Goal: Task Accomplishment & Management: Manage account settings

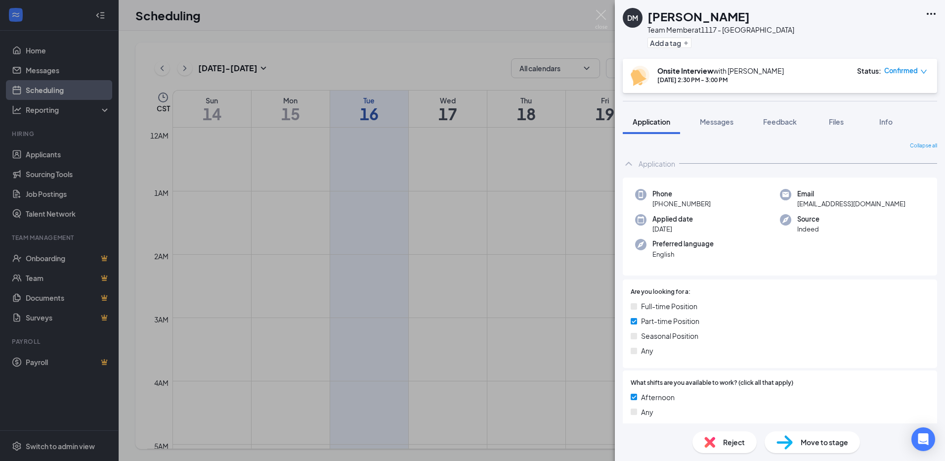
scroll to position [733, 0]
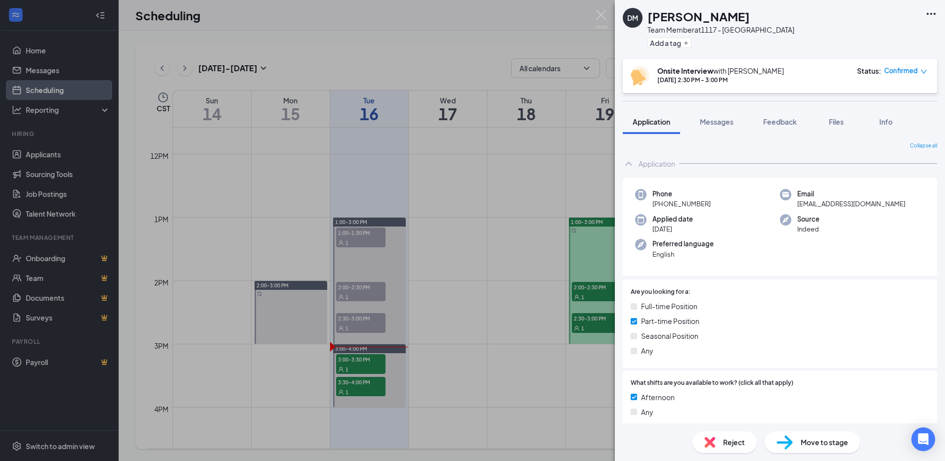
click at [372, 368] on div "1" at bounding box center [360, 369] width 49 height 10
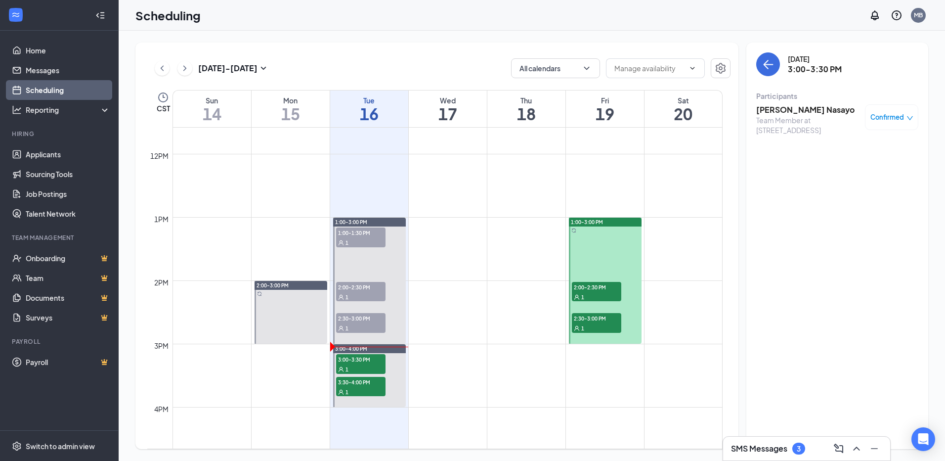
click at [819, 106] on h3 "[PERSON_NAME] Nasayo" at bounding box center [809, 109] width 104 height 11
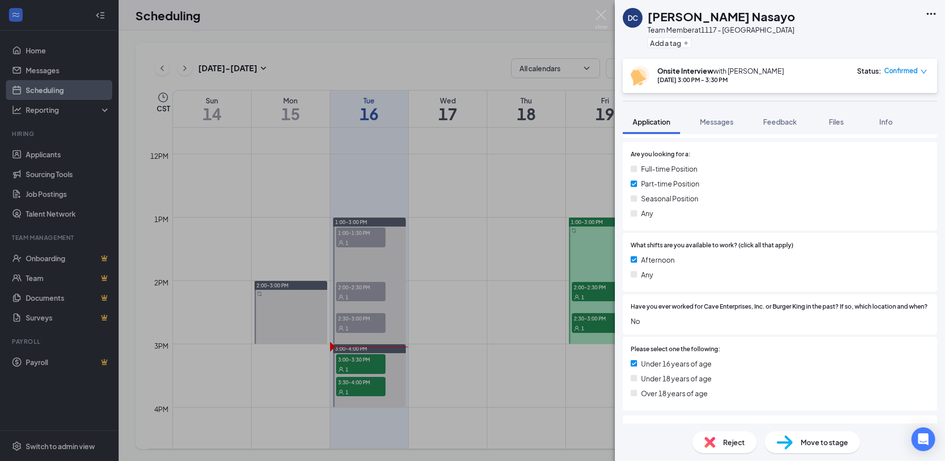
scroll to position [148, 0]
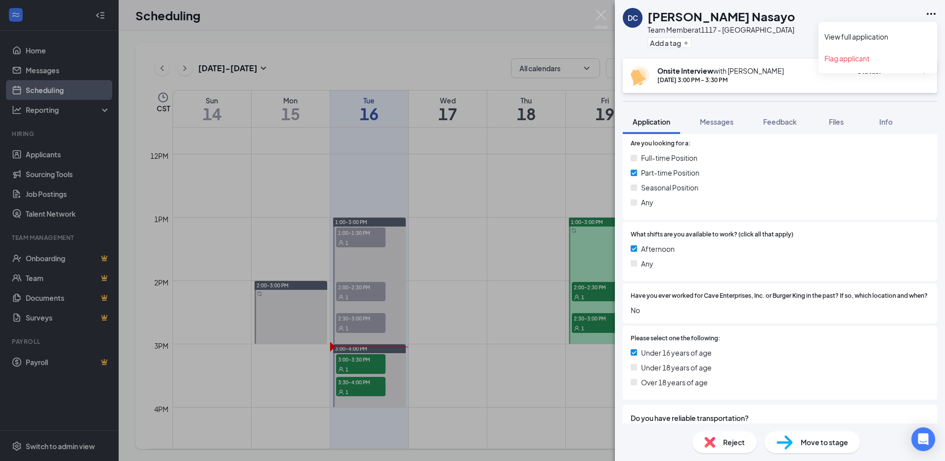
click at [929, 12] on icon "Ellipses" at bounding box center [932, 14] width 12 height 12
click at [852, 39] on div "DC Danilo Casagua Nasayo Team Member at 1117 - Hanover Park Add a tag" at bounding box center [780, 29] width 330 height 59
click at [930, 11] on icon "Ellipses" at bounding box center [932, 14] width 12 height 12
click at [854, 37] on link "View full application" at bounding box center [878, 37] width 107 height 10
click at [515, 326] on div "DC Danilo Casagua Nasayo Team Member at 1117 - Hanover Park Add a tag Onsite In…" at bounding box center [472, 230] width 945 height 461
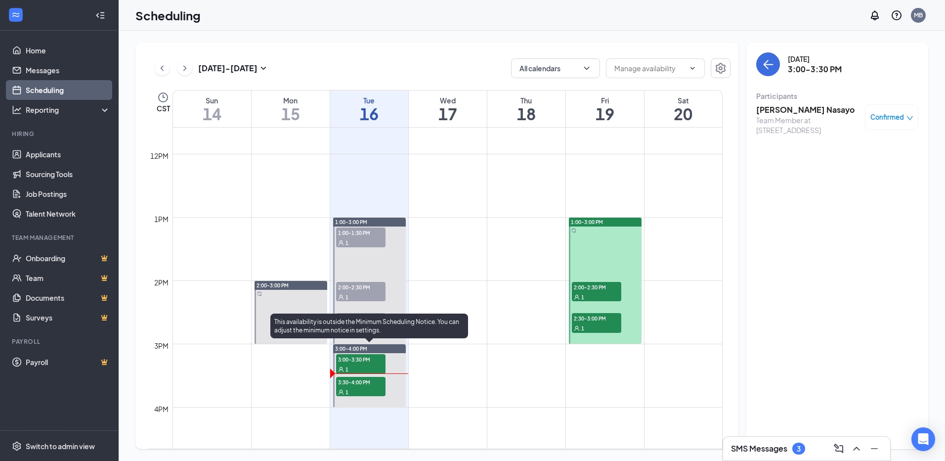
click at [380, 388] on div "1" at bounding box center [360, 392] width 49 height 10
click at [361, 381] on span "3:30-4:00 PM" at bounding box center [360, 382] width 49 height 10
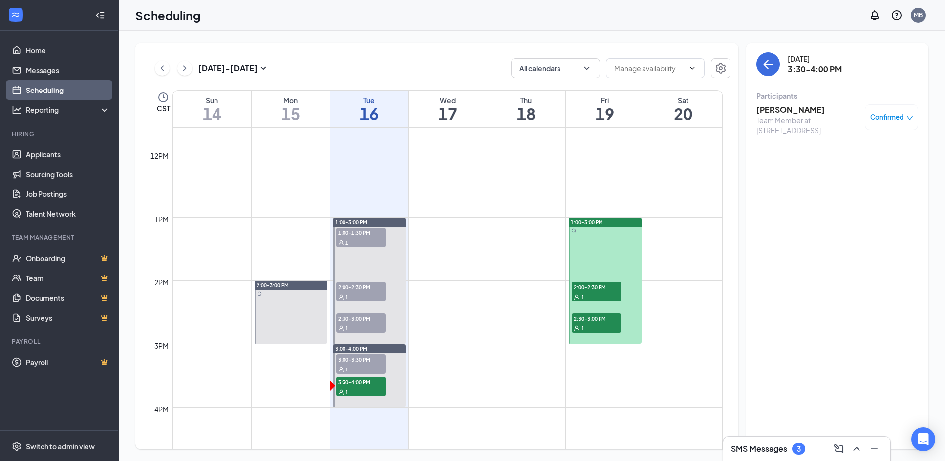
click at [798, 109] on h3 "[PERSON_NAME]" at bounding box center [809, 109] width 104 height 11
click at [798, 109] on div at bounding box center [472, 230] width 945 height 461
click at [798, 109] on h3 "[PERSON_NAME]" at bounding box center [809, 109] width 104 height 11
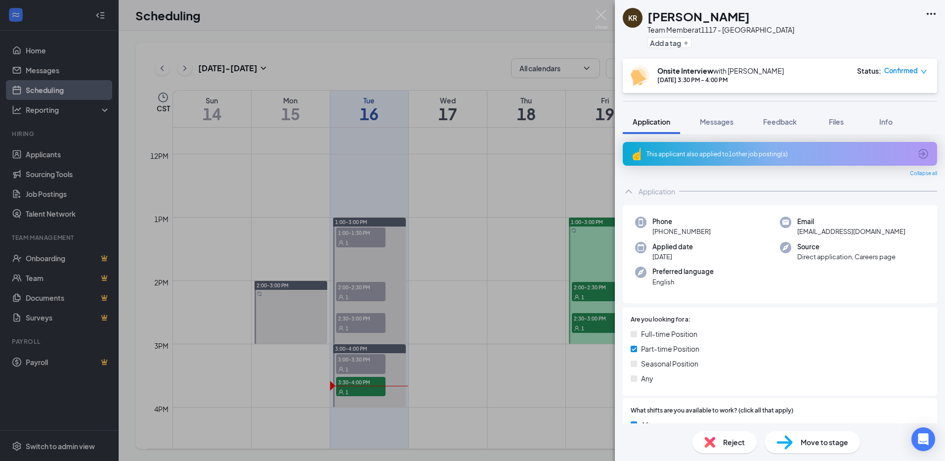
click at [931, 15] on icon "Ellipses" at bounding box center [932, 14] width 12 height 12
click at [934, 12] on icon "Ellipses" at bounding box center [932, 14] width 12 height 12
click at [867, 34] on link "View full application" at bounding box center [878, 37] width 107 height 10
click at [524, 346] on div "KR Khriz Reyes Team Member at 1117 - Hanover Park Add a tag Onsite Interview wi…" at bounding box center [472, 230] width 945 height 461
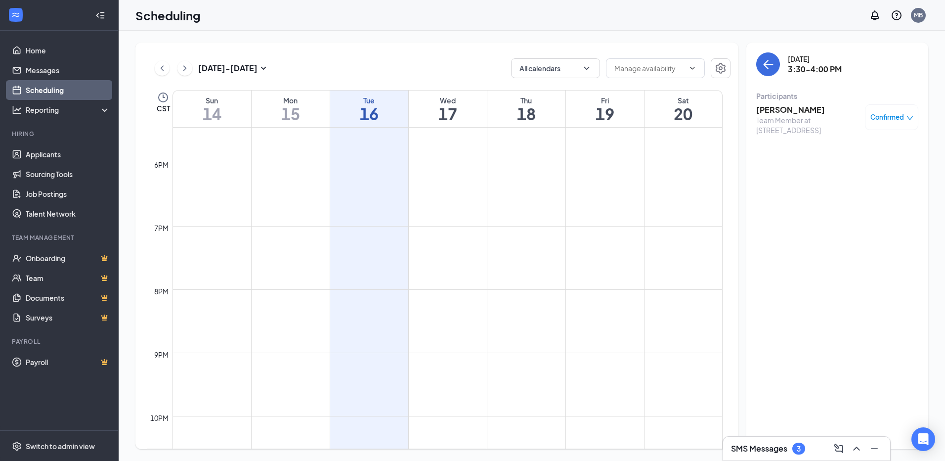
scroll to position [931, 0]
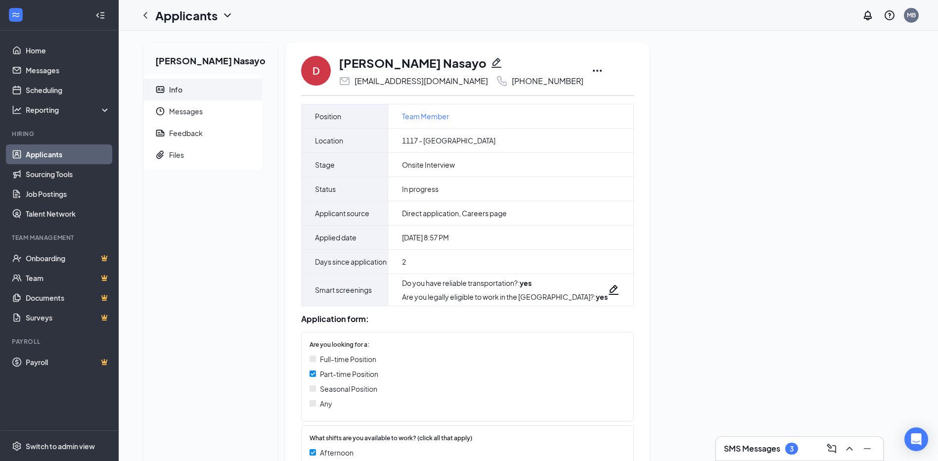
click at [591, 71] on icon "Ellipses" at bounding box center [597, 71] width 12 height 12
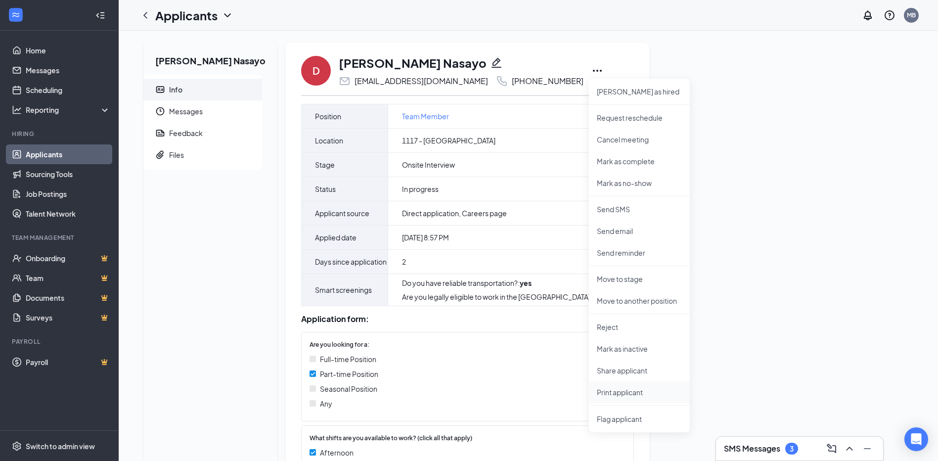
click at [634, 391] on p "Print applicant" at bounding box center [639, 392] width 85 height 10
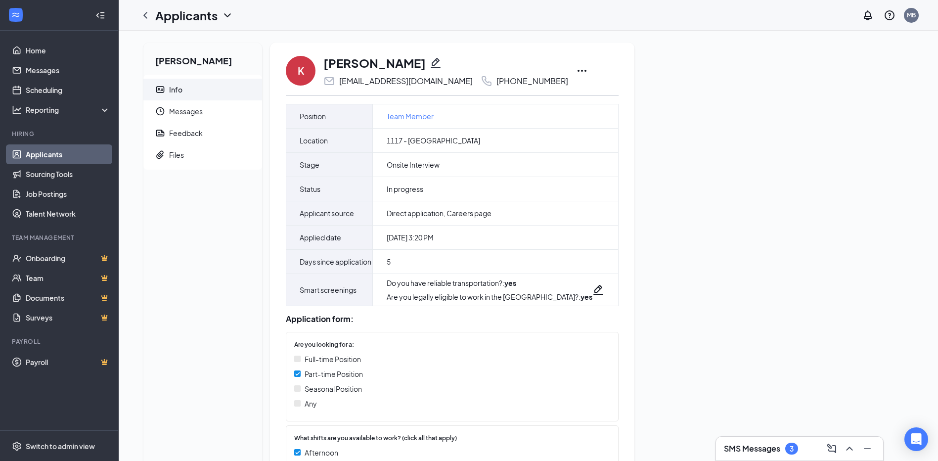
click at [576, 73] on icon "Ellipses" at bounding box center [582, 71] width 12 height 12
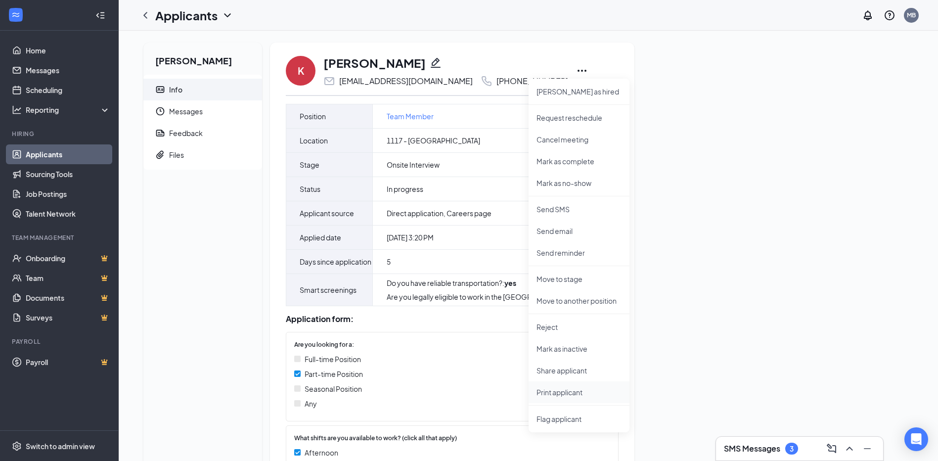
click at [593, 391] on p "Print applicant" at bounding box center [578, 392] width 85 height 10
